Goal: Navigation & Orientation: Find specific page/section

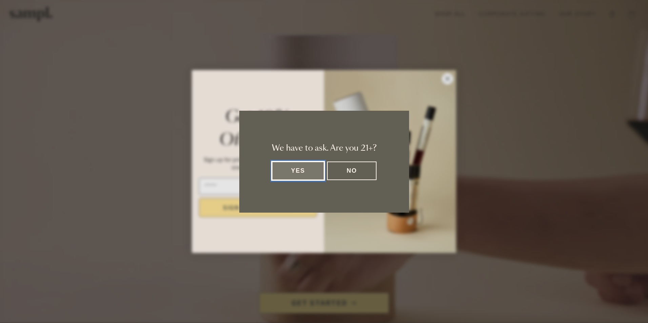
click at [296, 168] on button "Yes" at bounding box center [298, 171] width 53 height 19
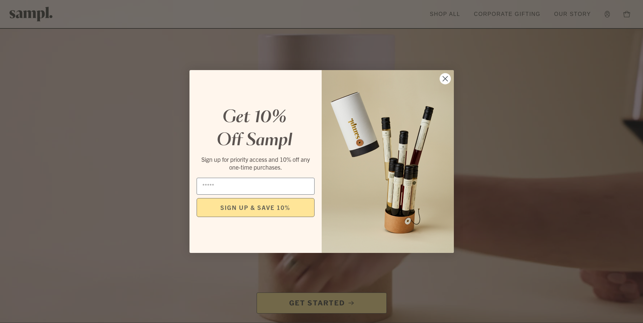
click at [445, 81] on circle "Close dialog" at bounding box center [444, 78] width 11 height 11
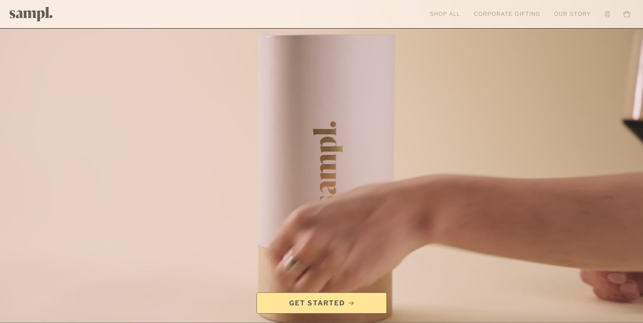
click at [515, 14] on link "Corporate Gifting" at bounding box center [507, 14] width 74 height 15
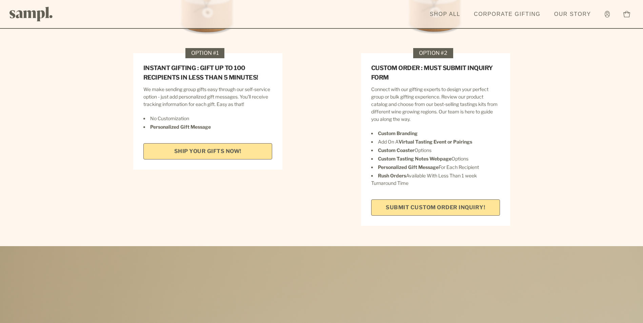
scroll to position [961, 0]
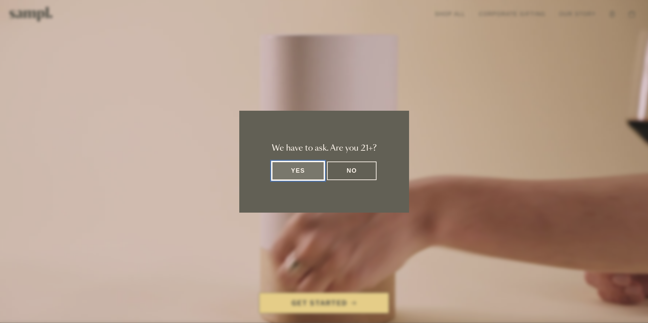
click at [305, 173] on button "Yes" at bounding box center [298, 171] width 53 height 19
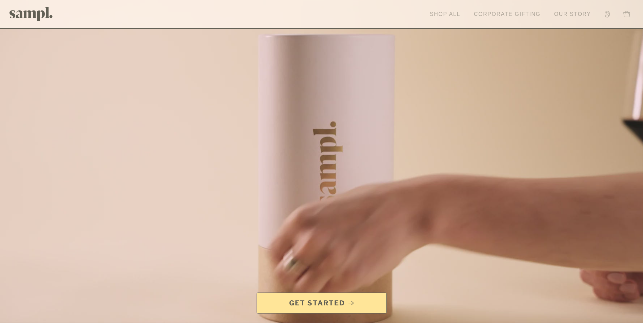
click at [439, 11] on link "Shop All" at bounding box center [444, 14] width 37 height 15
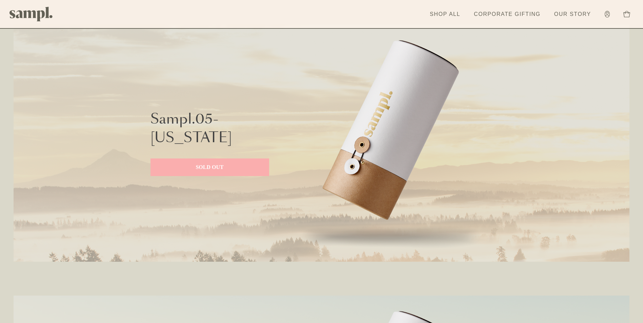
scroll to position [1423, 0]
